Goal: Task Accomplishment & Management: Use online tool/utility

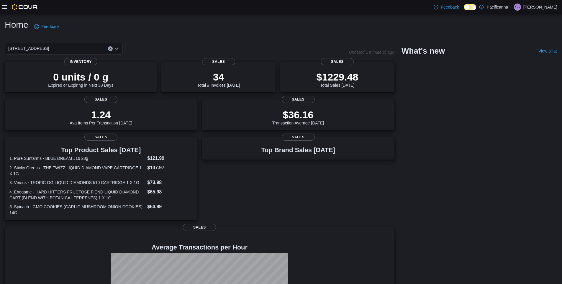
click at [4, 8] on icon at bounding box center [4, 7] width 5 height 5
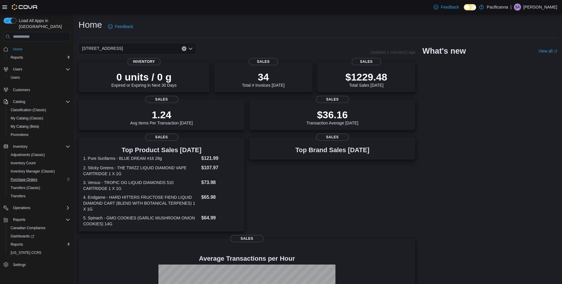
scroll to position [78, 0]
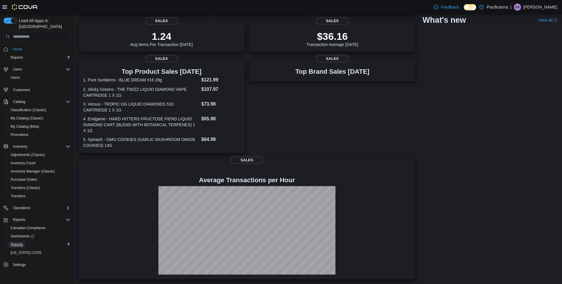
click at [19, 242] on span "Reports" at bounding box center [17, 244] width 12 height 5
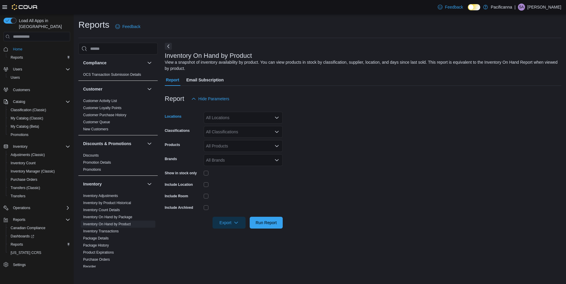
click at [233, 122] on div "All Locations" at bounding box center [243, 118] width 79 height 12
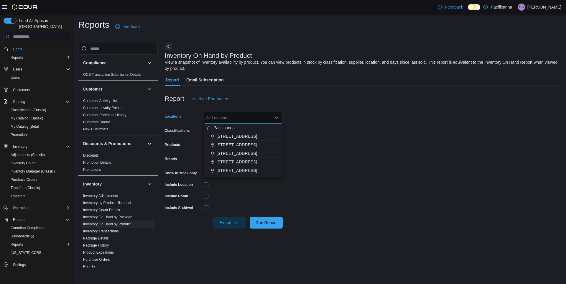
click at [238, 138] on span "#7 - 425 Simcoe Street" at bounding box center [236, 136] width 41 height 6
drag, startPoint x: 346, startPoint y: 129, endPoint x: 236, endPoint y: 120, distance: 110.6
click at [344, 127] on form "Locations #7 - 425 Simcoe Street Combo box. Selected. #7 - 425 Simcoe Street. P…" at bounding box center [363, 167] width 397 height 124
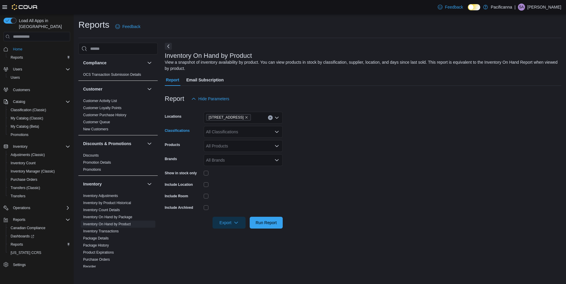
click at [245, 132] on div "All Classifications" at bounding box center [243, 132] width 79 height 12
click at [309, 133] on form "Locations #7 - 425 Simcoe Street Classifications All Classifications Combo box.…" at bounding box center [363, 167] width 397 height 124
click at [205, 176] on div at bounding box center [243, 172] width 79 height 9
click at [274, 222] on span "Run Report" at bounding box center [266, 222] width 21 height 6
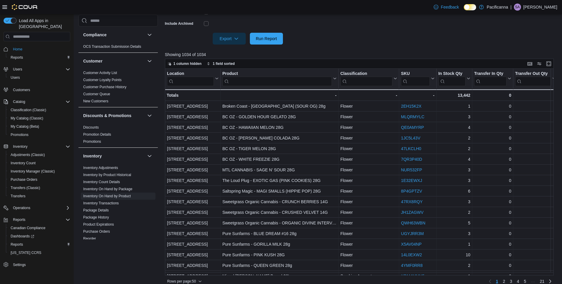
scroll to position [191, 0]
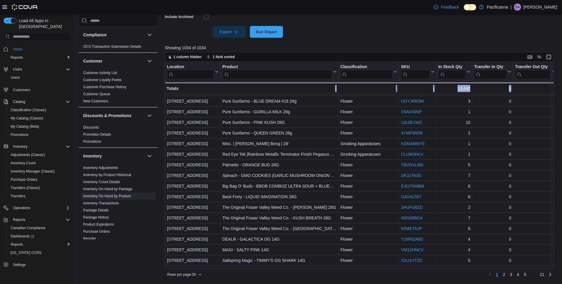
drag, startPoint x: 204, startPoint y: 268, endPoint x: 212, endPoint y: 267, distance: 7.5
click at [212, 267] on div "1 column hidden 1 field sorted Location Click to view column header actions Pro…" at bounding box center [359, 165] width 389 height 227
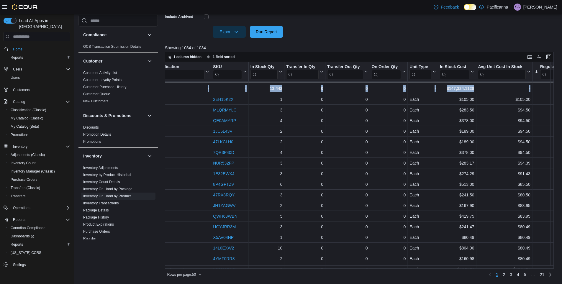
scroll to position [0, 231]
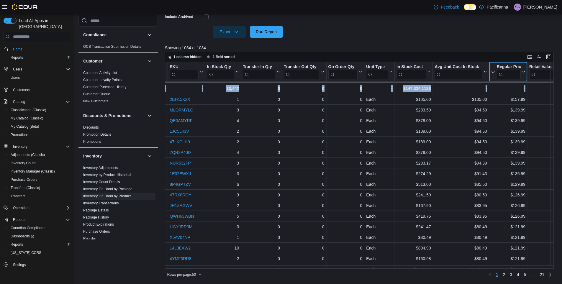
drag, startPoint x: 523, startPoint y: 70, endPoint x: 522, endPoint y: 77, distance: 6.9
click at [522, 70] on icon at bounding box center [522, 72] width 5 height 4
click at [516, 95] on span "Sort Low-High" at bounding box center [512, 94] width 22 height 5
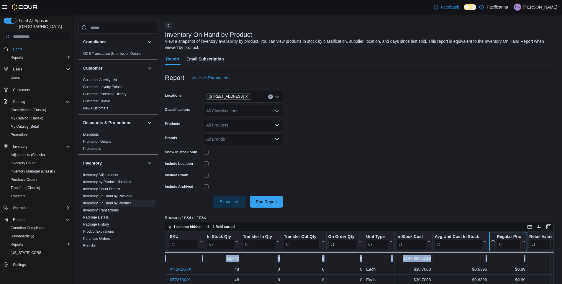
scroll to position [0, 0]
